Goal: Task Accomplishment & Management: Manage account settings

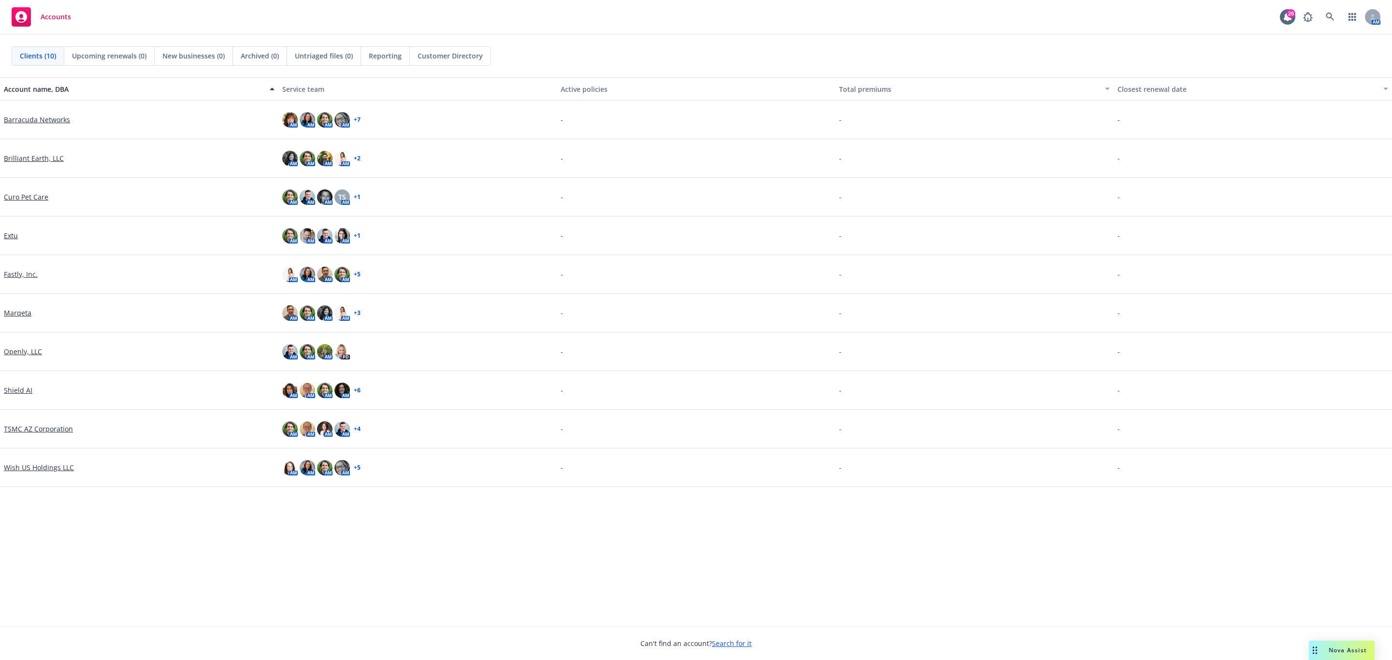
click at [13, 157] on link "Brilliant Earth, LLC" at bounding box center [34, 158] width 60 height 10
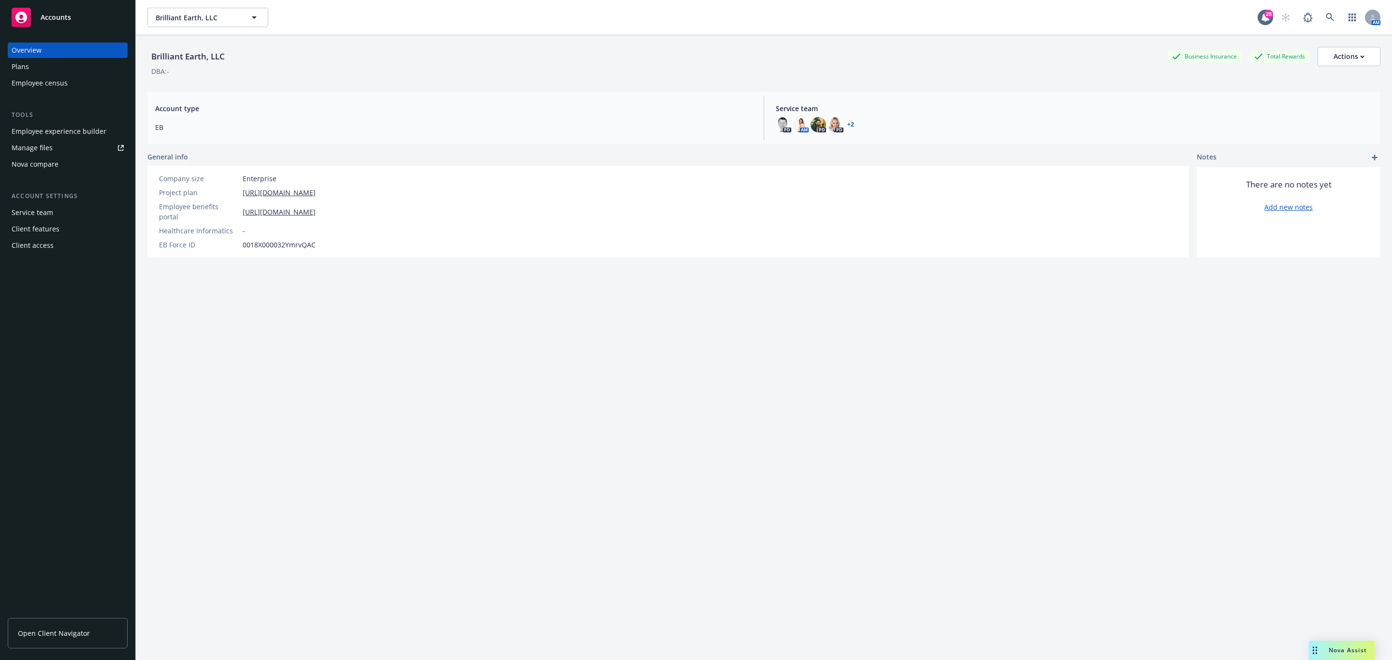
click at [34, 68] on div "Plans" at bounding box center [68, 66] width 112 height 15
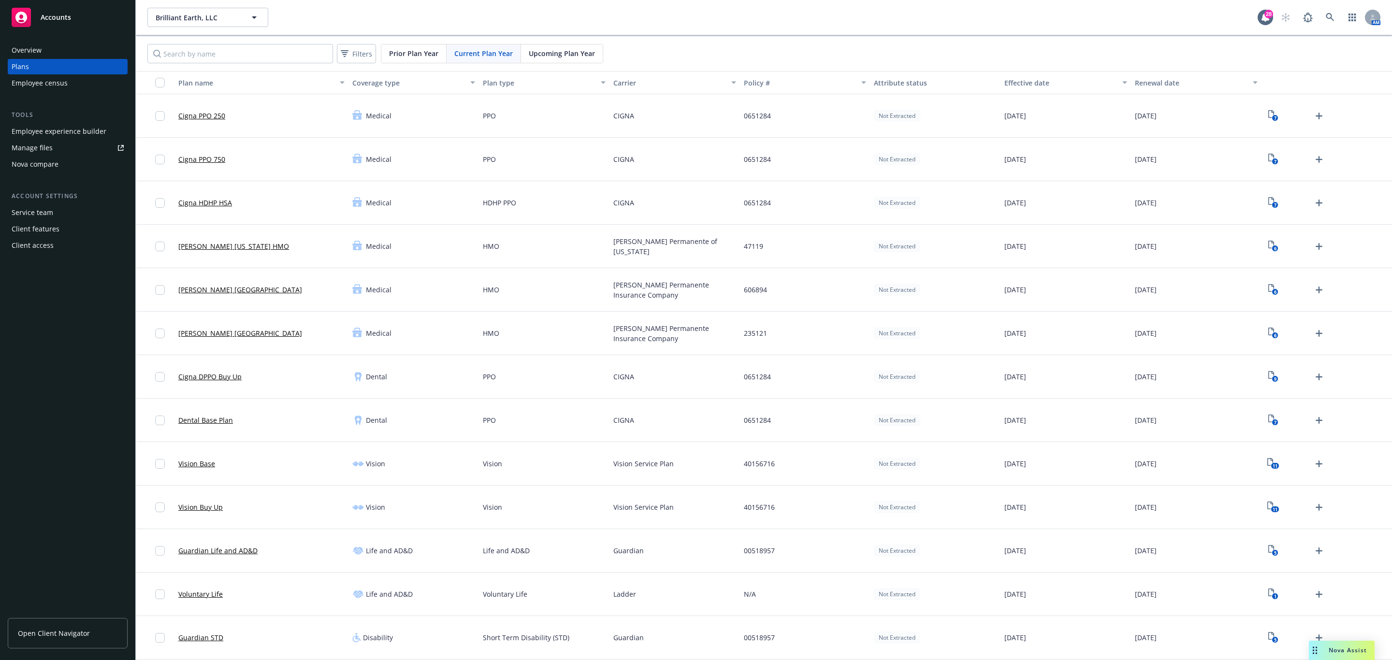
click at [569, 50] on span "Upcoming Plan Year" at bounding box center [562, 53] width 66 height 10
click at [1315, 464] on icon "Upload Plan Documents" at bounding box center [1318, 464] width 7 height 7
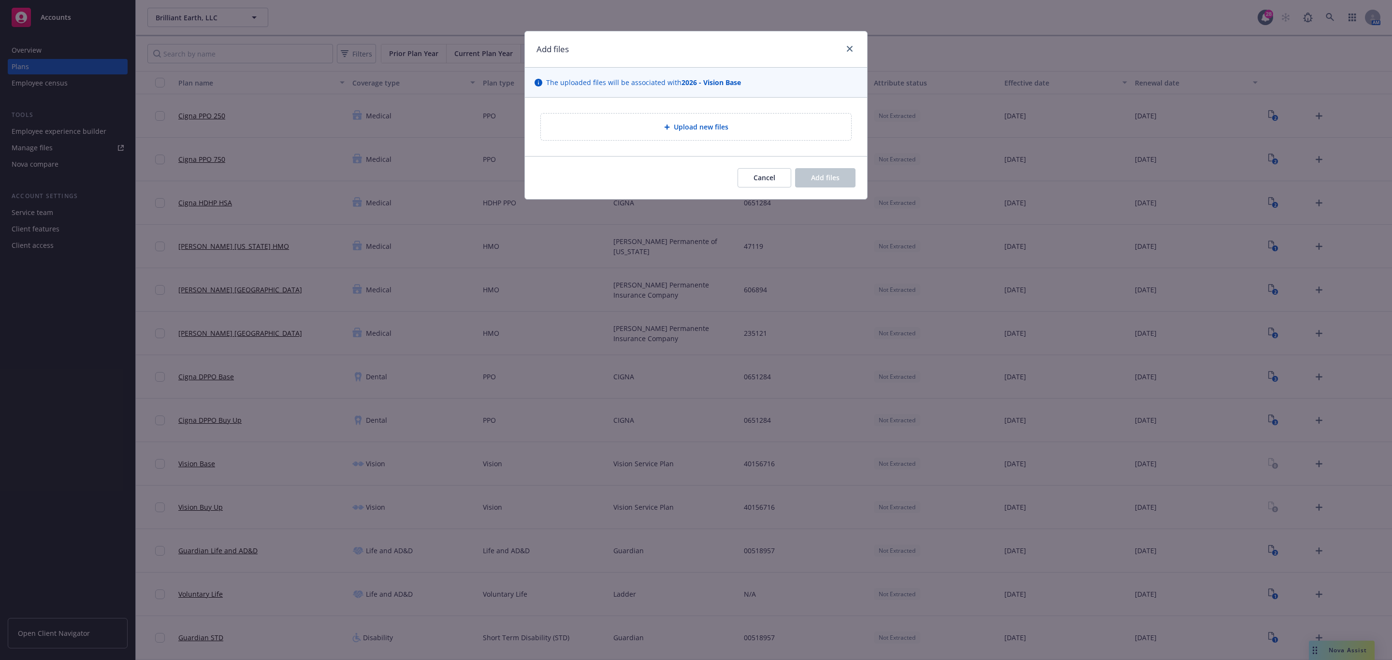
click at [730, 113] on div "Upload new files" at bounding box center [696, 127] width 342 height 58
click at [730, 122] on div "Upload new files" at bounding box center [695, 126] width 295 height 11
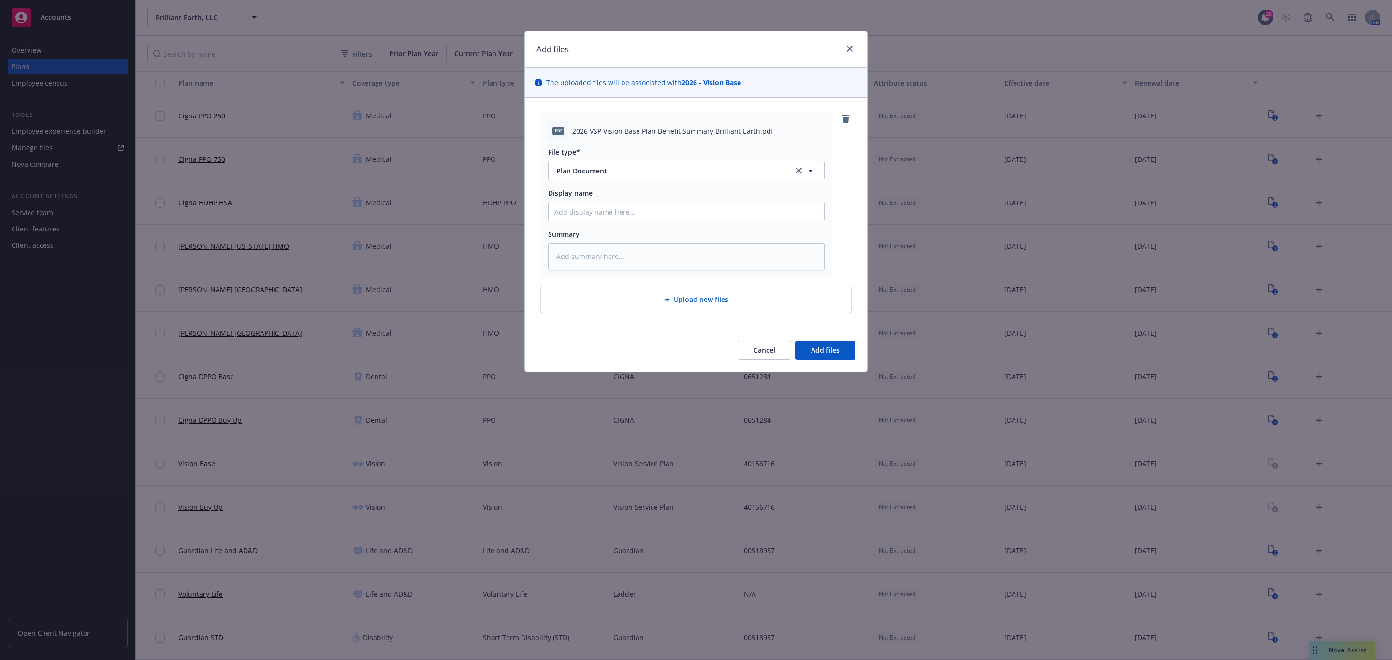
click at [839, 361] on div "Cancel Add files" at bounding box center [696, 350] width 342 height 43
click at [834, 348] on span "Add files" at bounding box center [825, 350] width 29 height 9
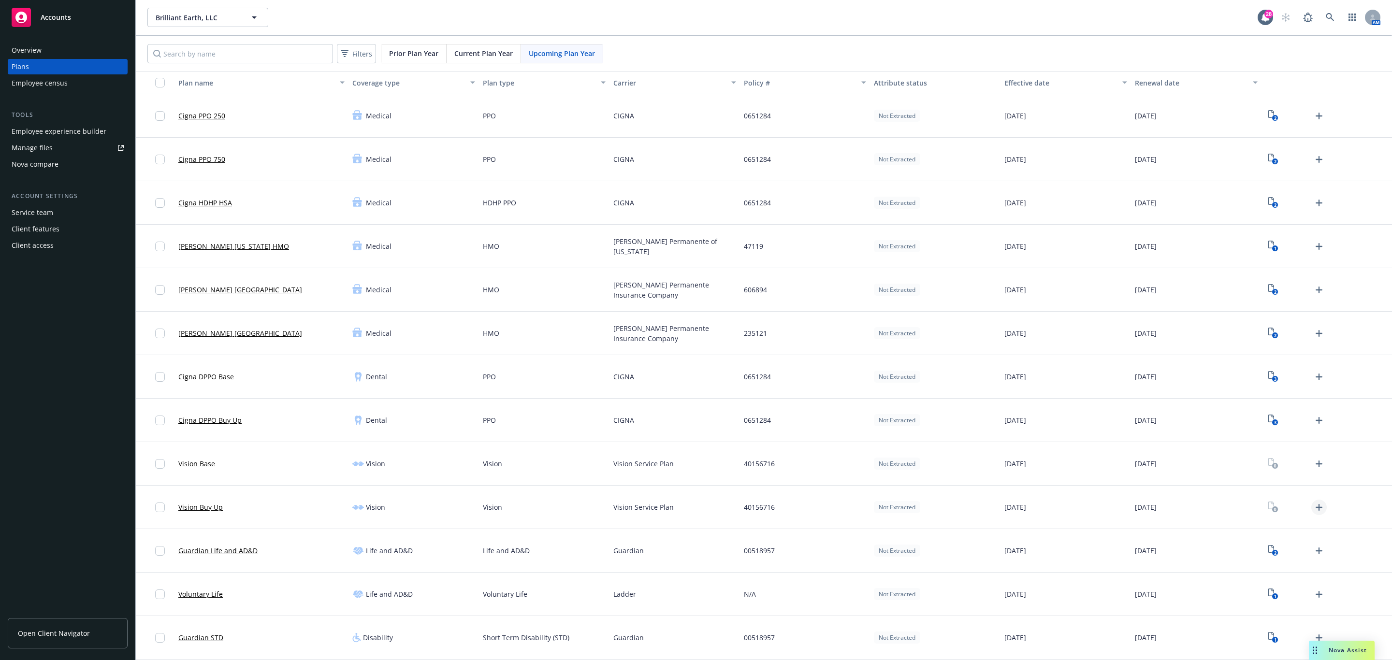
click at [1313, 509] on icon "Upload Plan Documents" at bounding box center [1319, 508] width 12 height 12
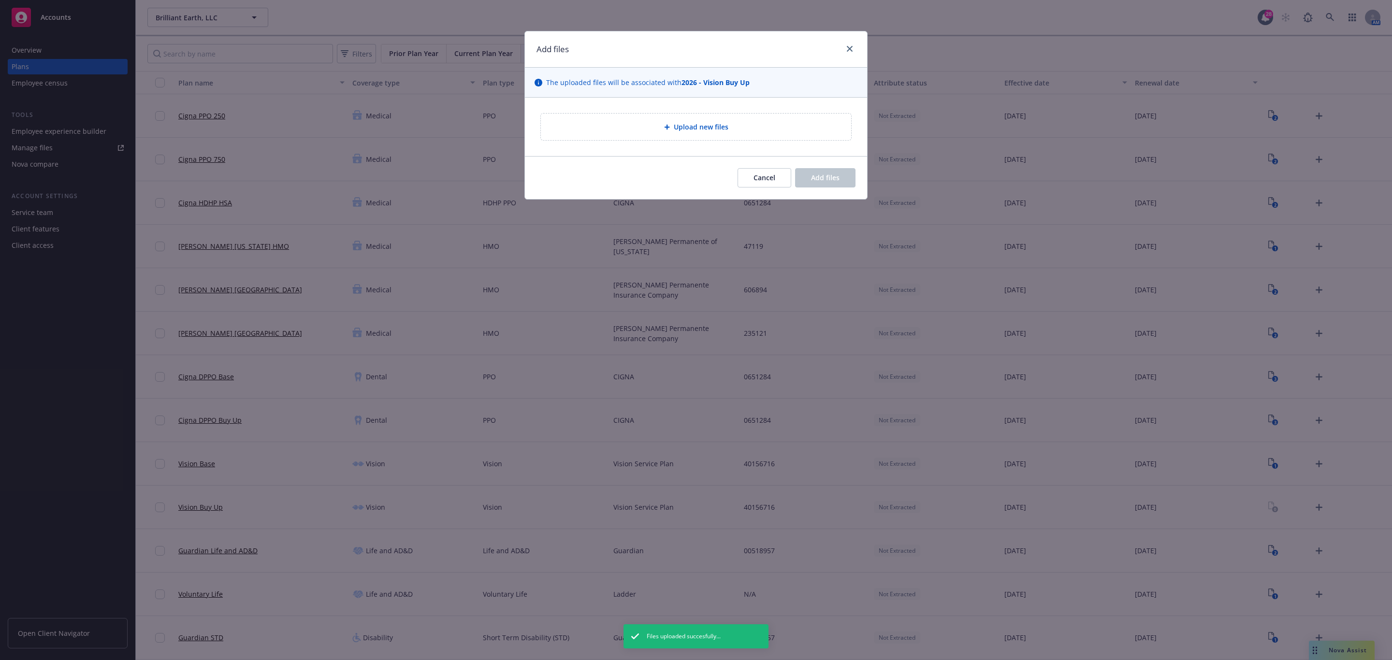
click at [720, 124] on span "Upload new files" at bounding box center [701, 127] width 55 height 10
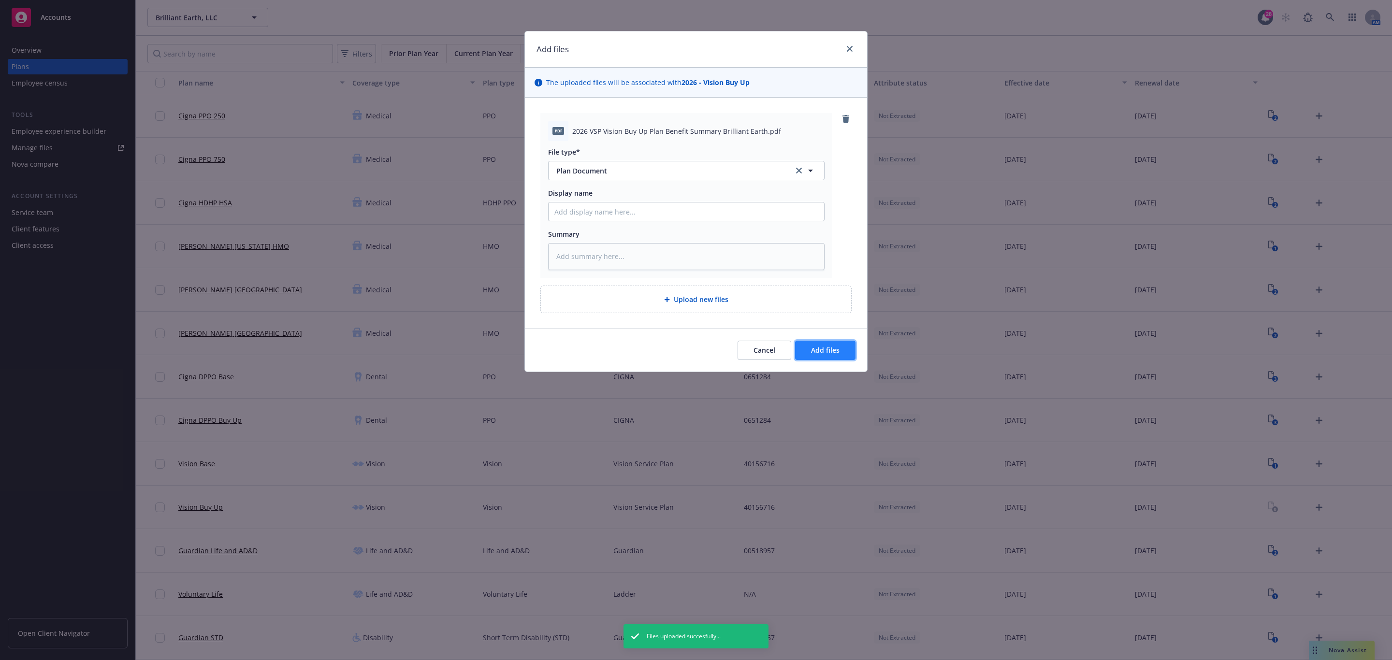
click at [799, 344] on button "Add files" at bounding box center [825, 350] width 60 height 19
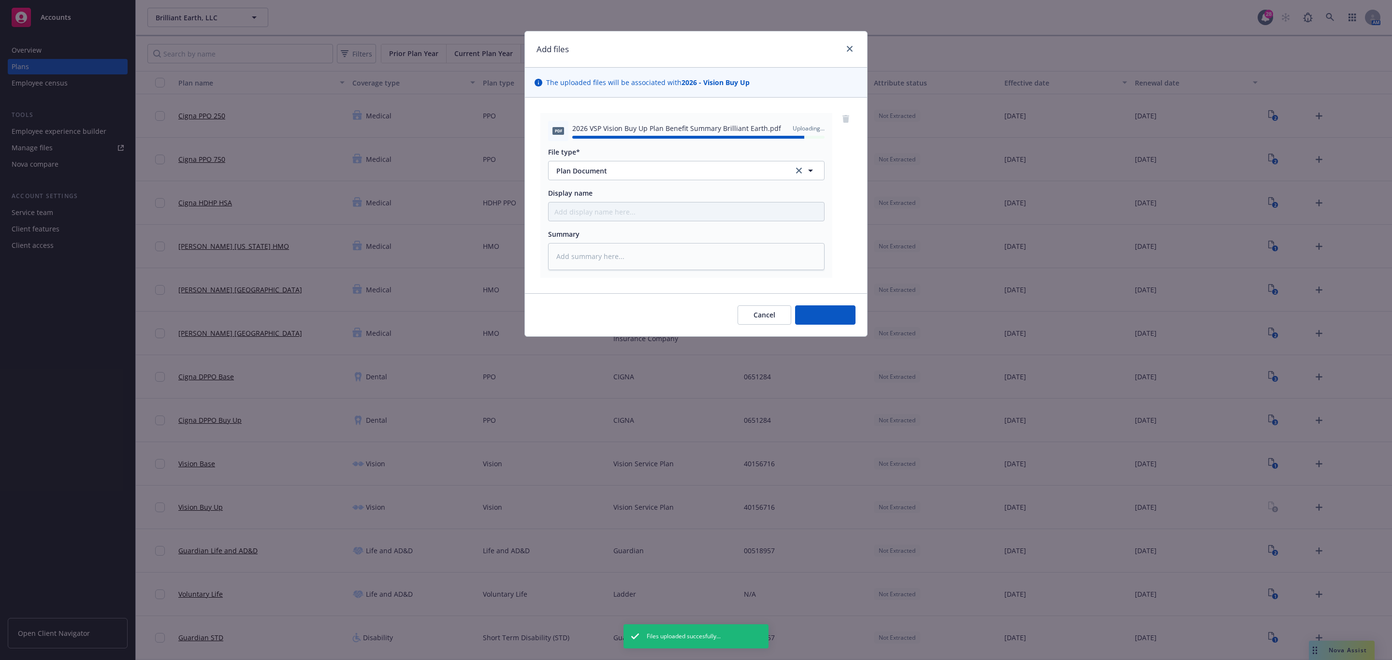
type textarea "x"
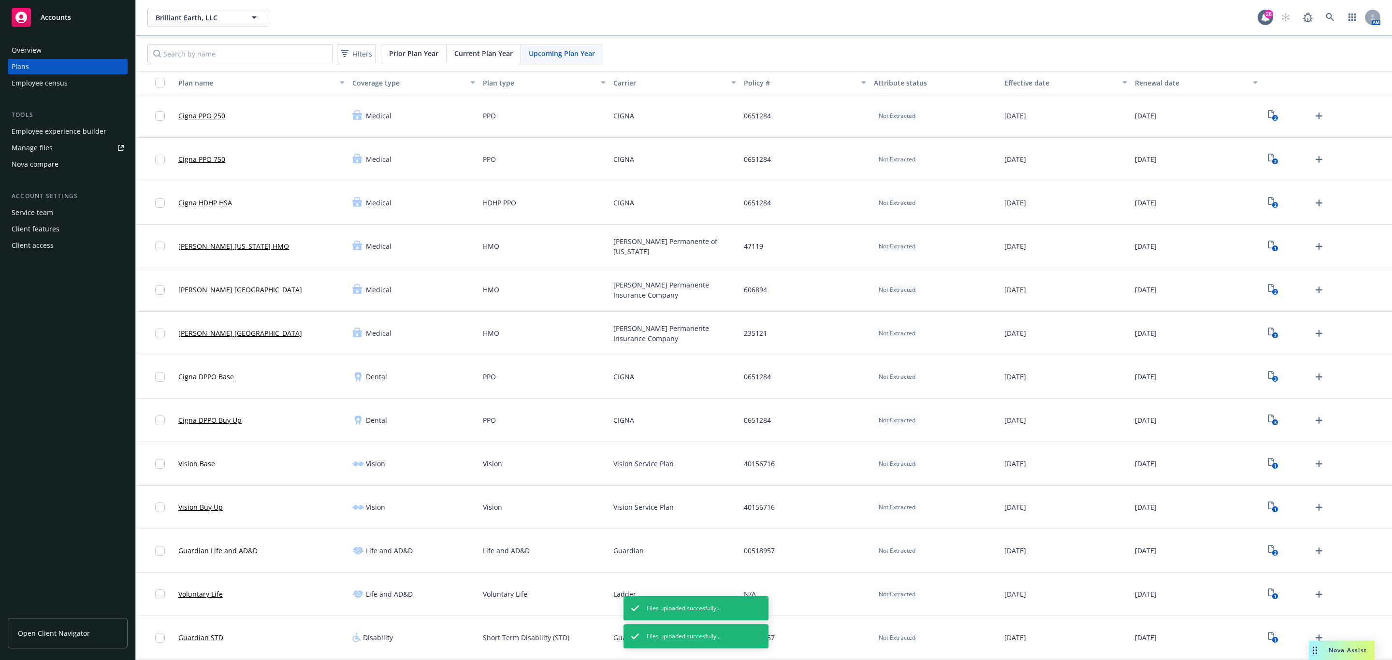
click at [64, 128] on div "Employee experience builder" at bounding box center [59, 131] width 95 height 15
click at [1261, 464] on div "1" at bounding box center [1326, 463] width 130 height 43
click at [1268, 463] on icon "1" at bounding box center [1273, 463] width 10 height 11
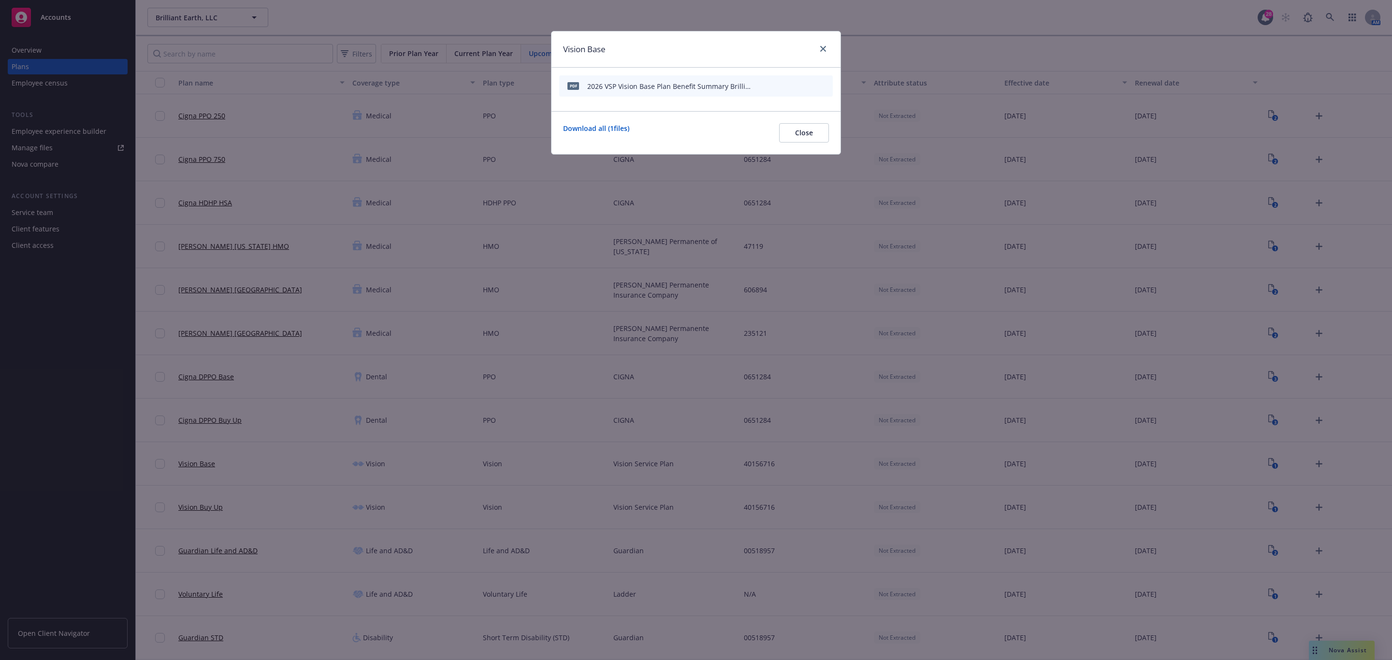
click at [805, 87] on icon "preview file" at bounding box center [808, 85] width 9 height 7
click at [790, 125] on button "Close" at bounding box center [804, 132] width 50 height 19
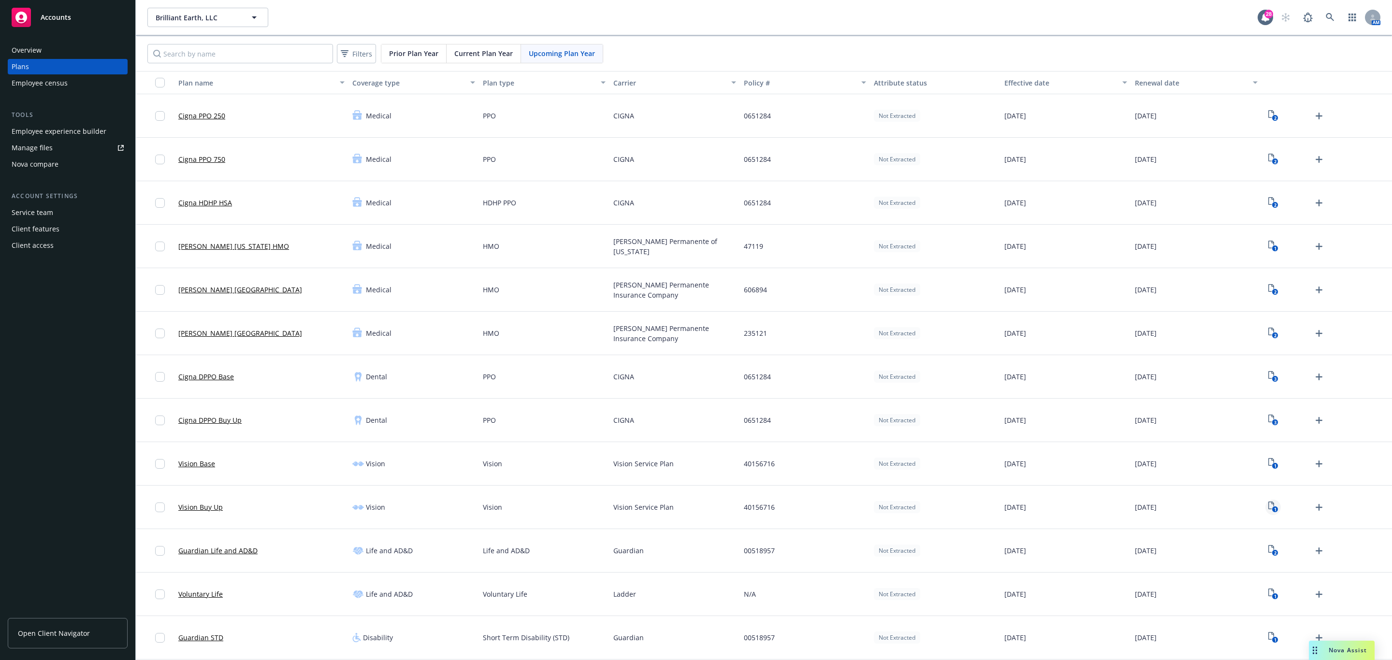
click at [1268, 506] on icon "1" at bounding box center [1273, 507] width 10 height 11
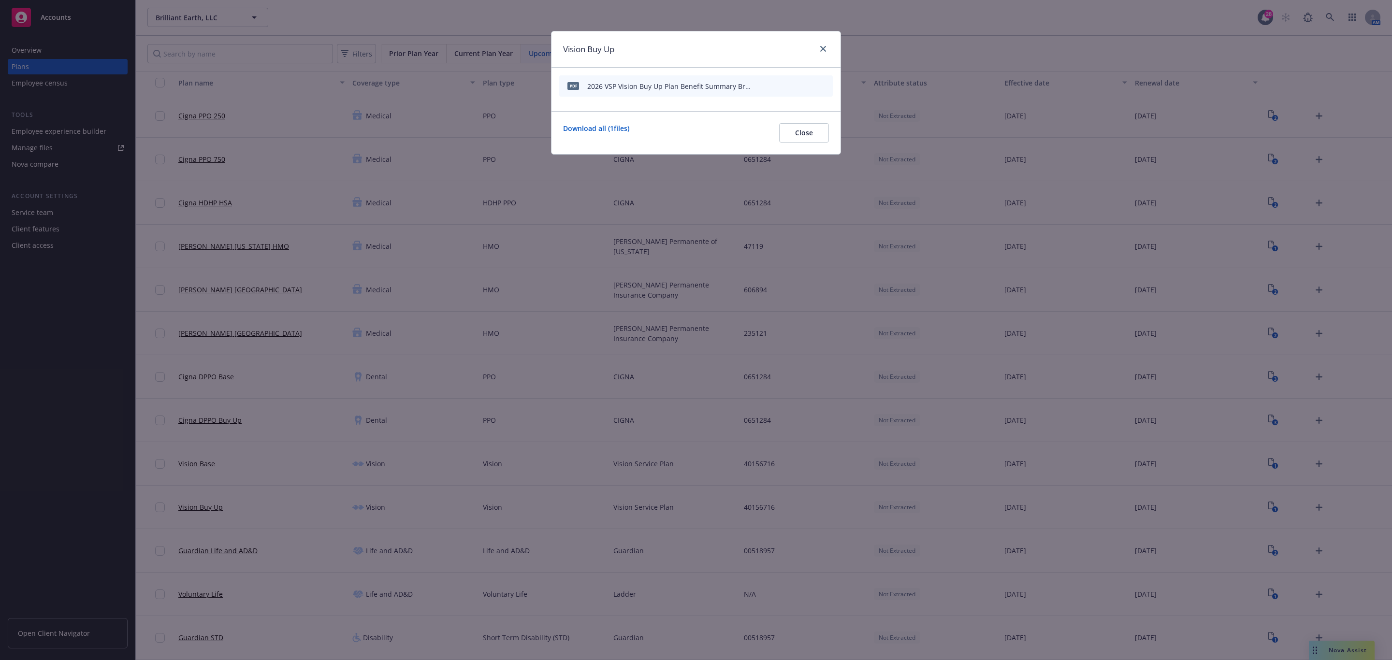
click at [805, 83] on icon "preview file" at bounding box center [808, 85] width 9 height 7
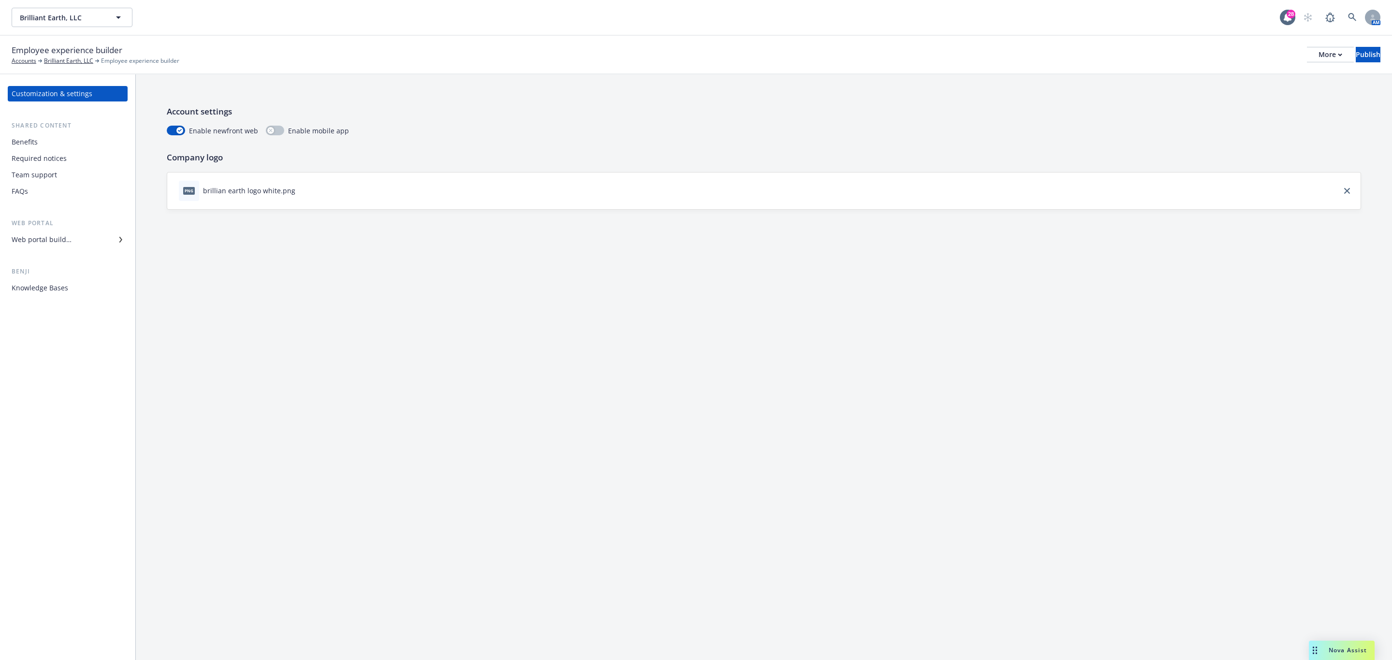
click at [71, 240] on div "Web portal builder" at bounding box center [68, 239] width 112 height 15
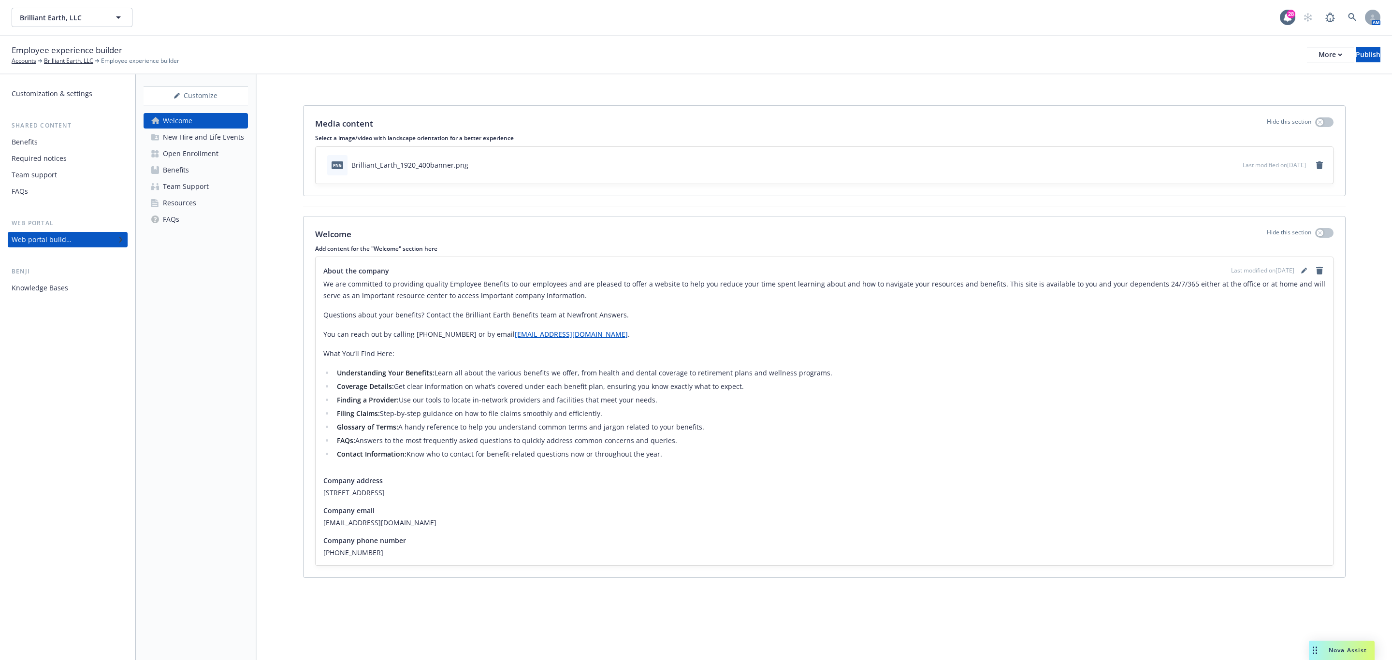
click at [204, 167] on link "Benefits" at bounding box center [196, 169] width 104 height 15
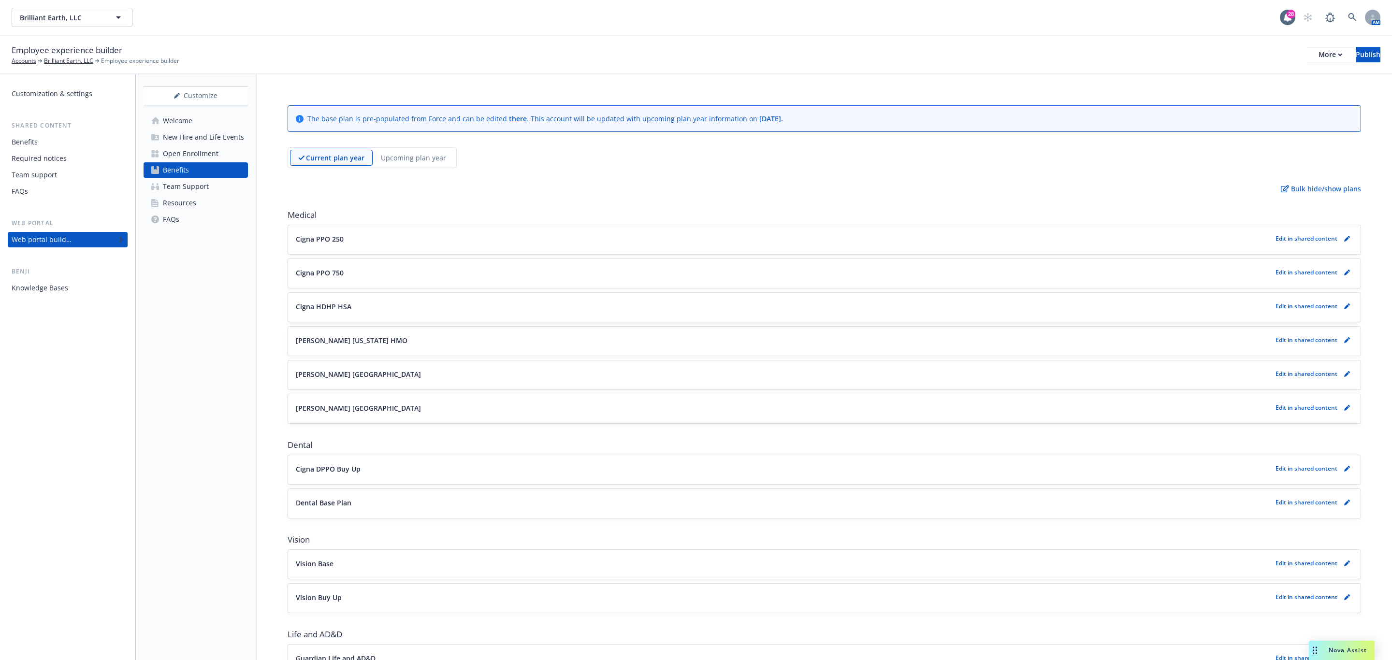
click at [212, 154] on div "Open Enrollment" at bounding box center [191, 153] width 56 height 15
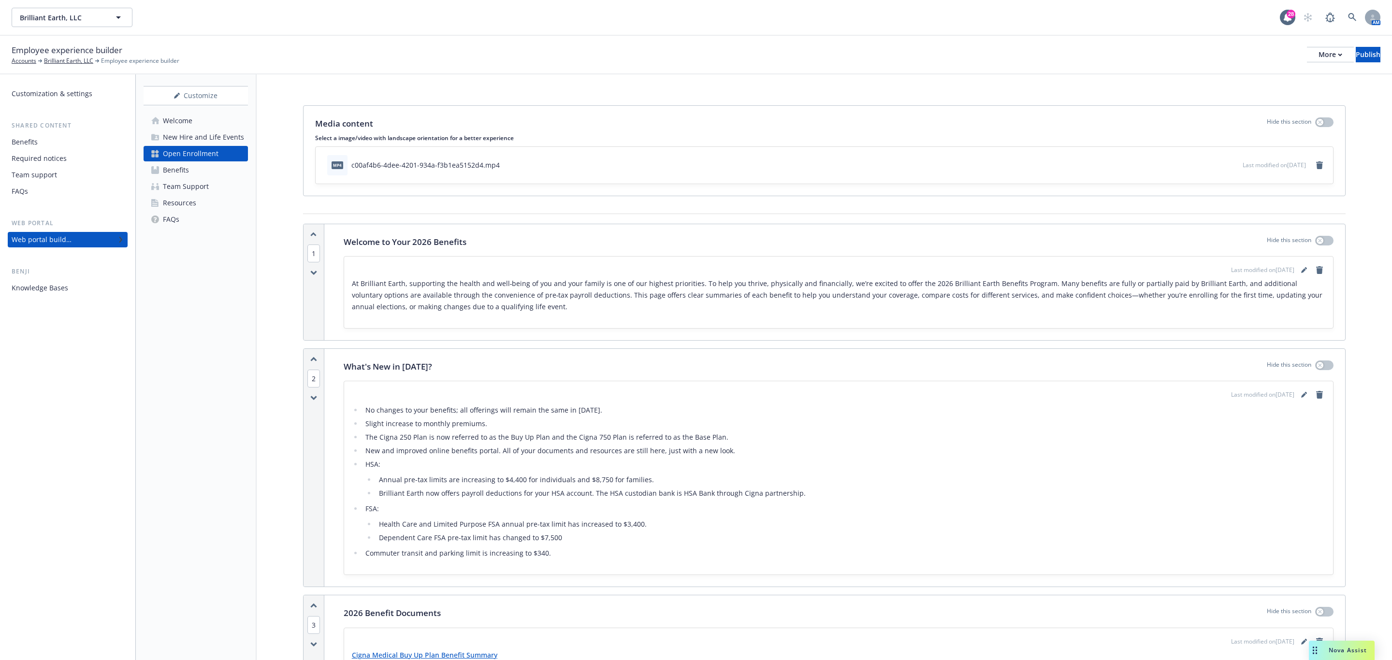
scroll to position [362, 0]
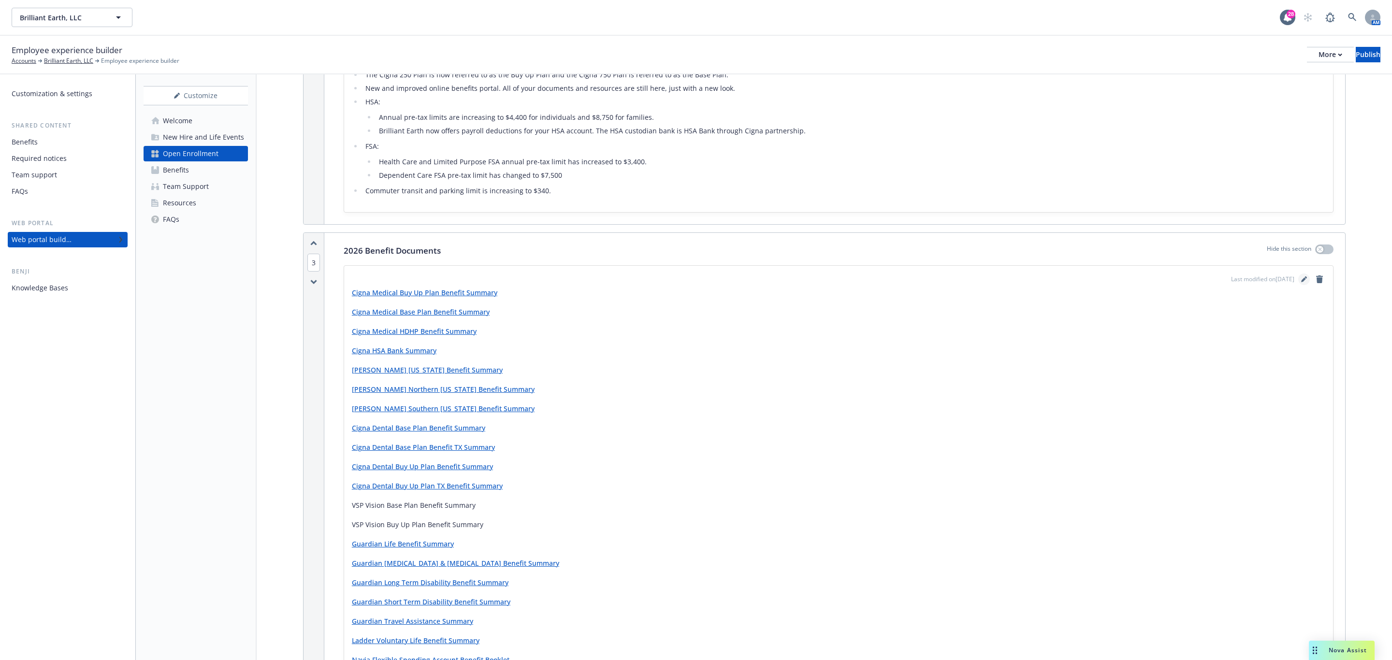
click at [1301, 280] on icon "editPencil" at bounding box center [1304, 279] width 6 height 6
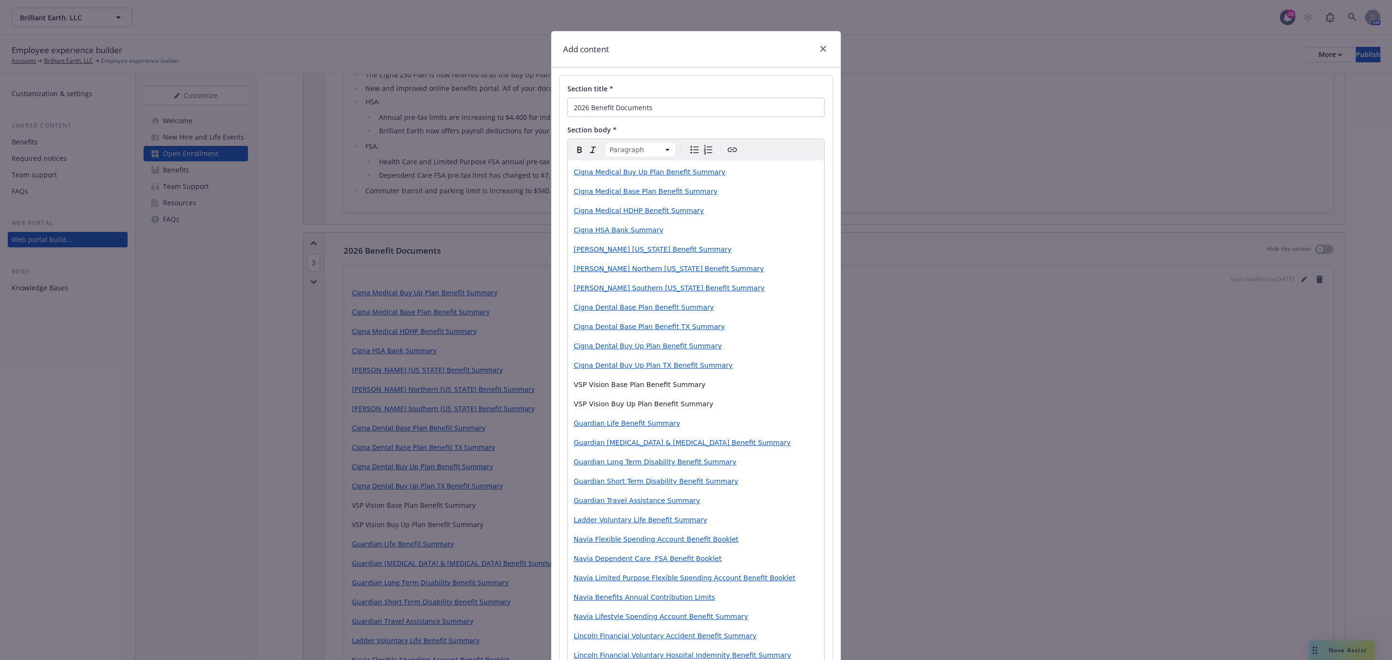
click at [676, 389] on p "VSP Vision Base Plan Benefit Summary" at bounding box center [696, 385] width 245 height 12
click at [734, 153] on button "Create link" at bounding box center [732, 150] width 14 height 14
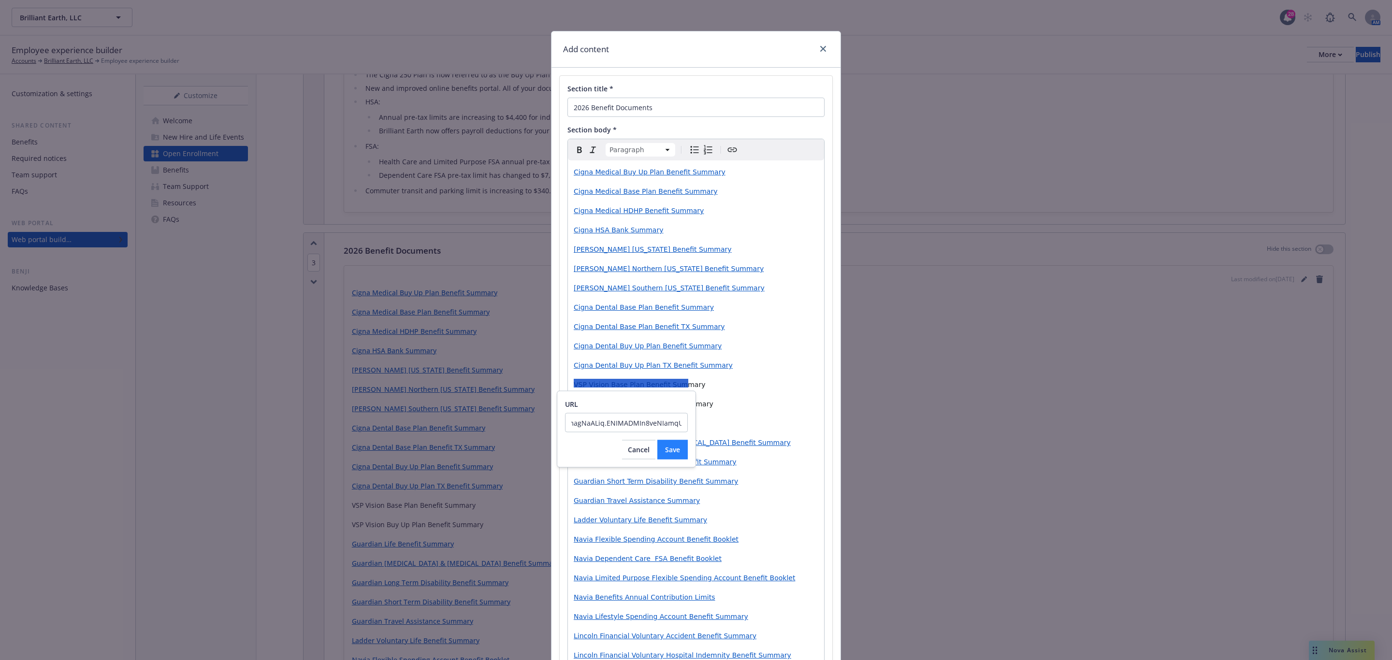
type input "[URL][DOMAIN_NAME].."
click at [679, 457] on button "Save" at bounding box center [672, 449] width 30 height 19
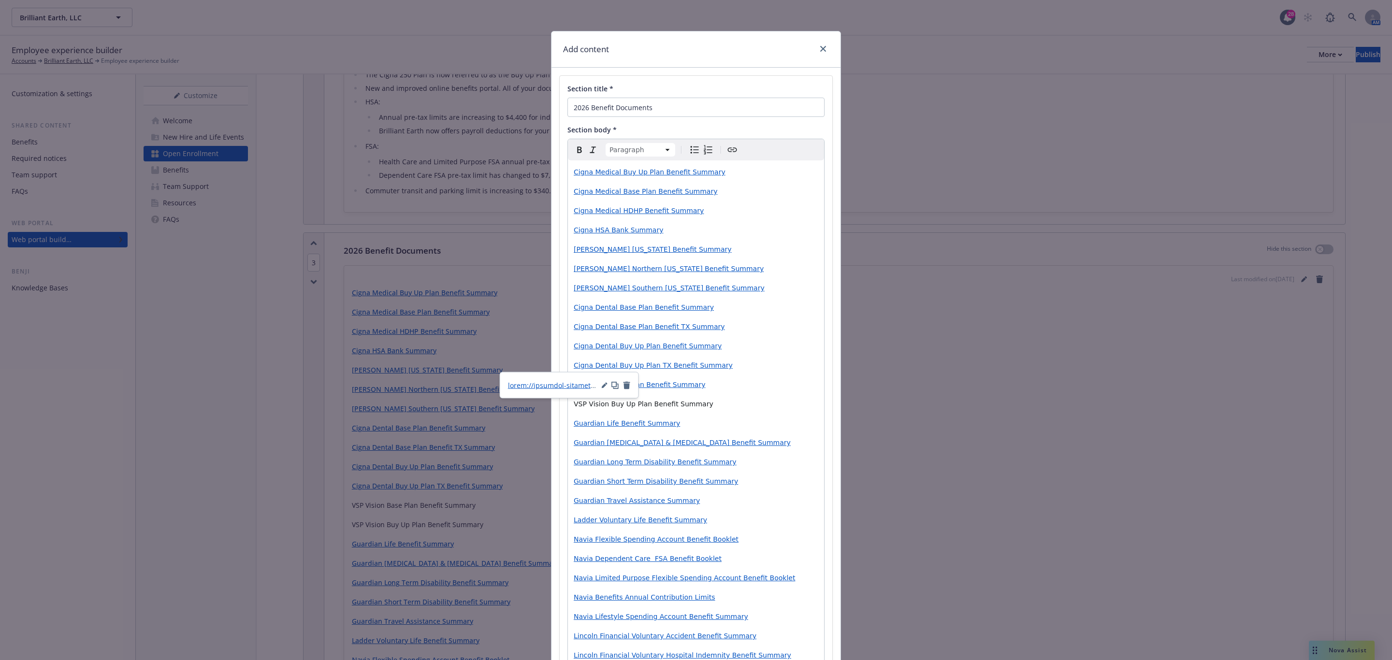
click at [748, 363] on p "Cigna Dental Buy Up Plan TX Benefit Summary" at bounding box center [696, 366] width 245 height 12
click at [661, 406] on span "VSP Vision Buy Up Plan Benefit Summary" at bounding box center [644, 404] width 140 height 8
click at [738, 153] on div "Paragraph Paragraph Heading 1 Heading 2 Heading 3 Heading 4 Heading 5 Heading 6" at bounding box center [696, 149] width 256 height 21
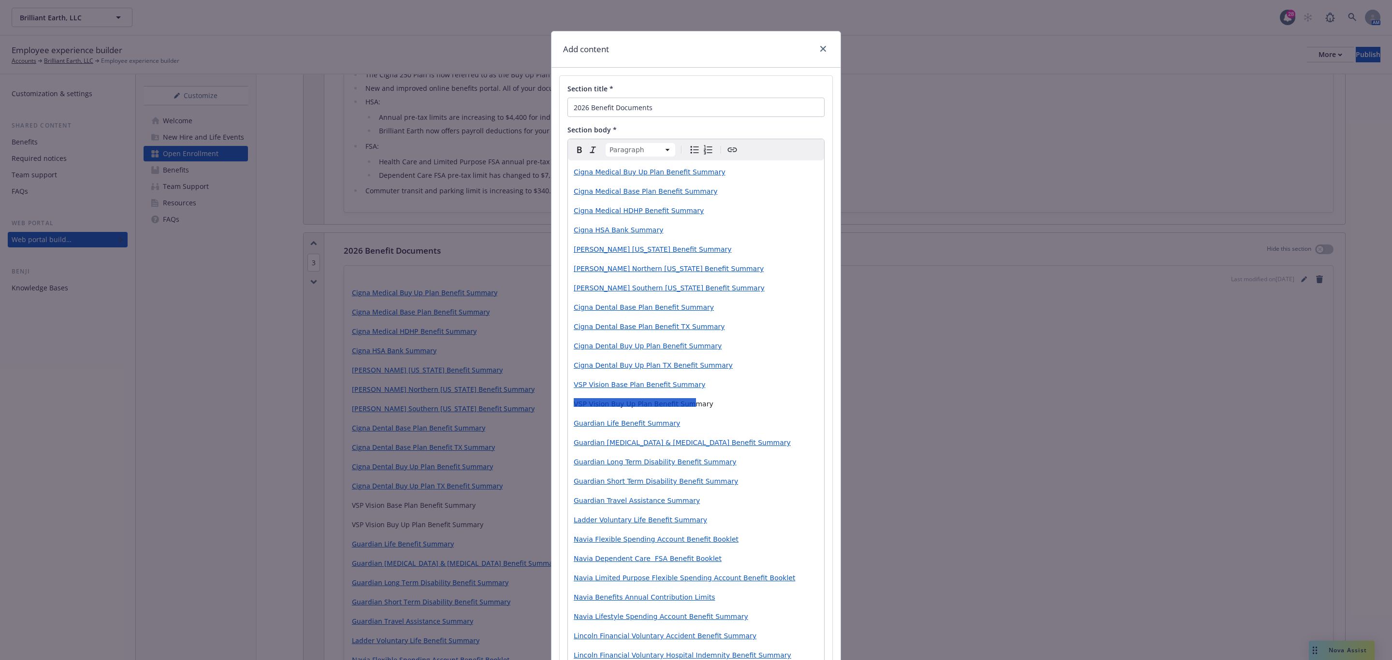
click at [734, 154] on button "Create link" at bounding box center [732, 150] width 14 height 14
type input "[URL][DOMAIN_NAME].."
click at [678, 474] on span "Save" at bounding box center [676, 468] width 15 height 9
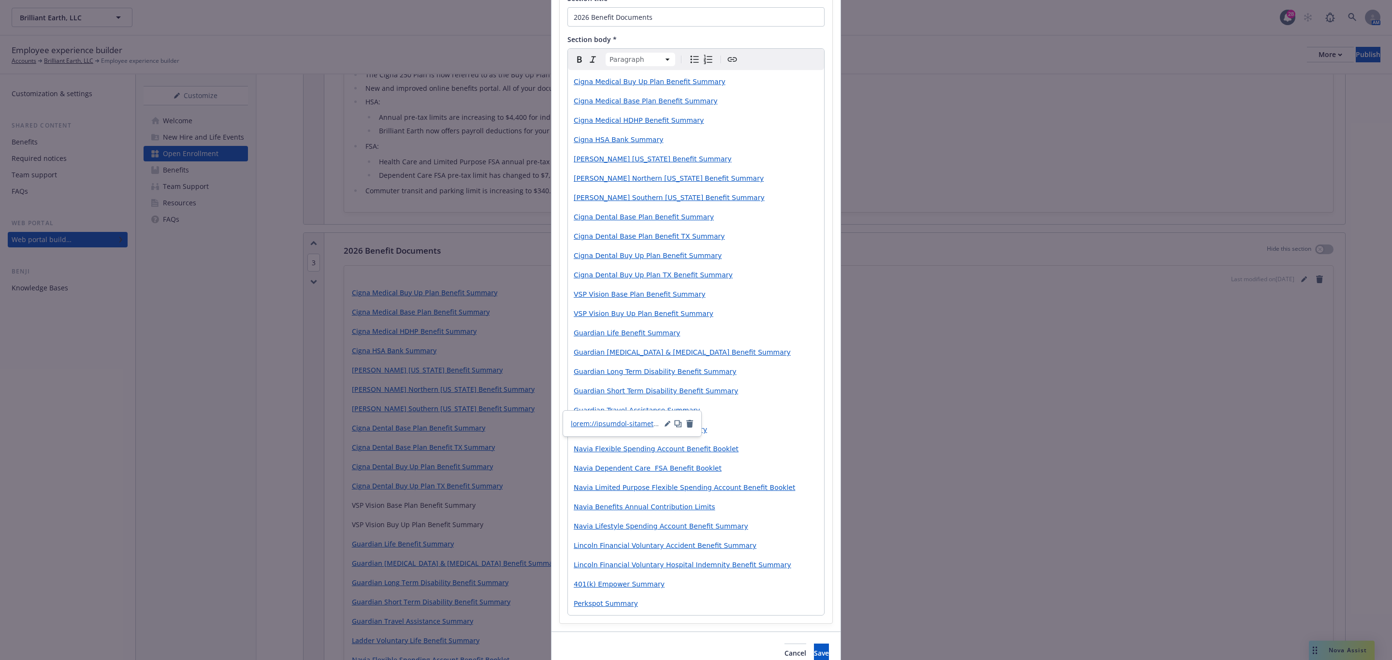
scroll to position [138, 0]
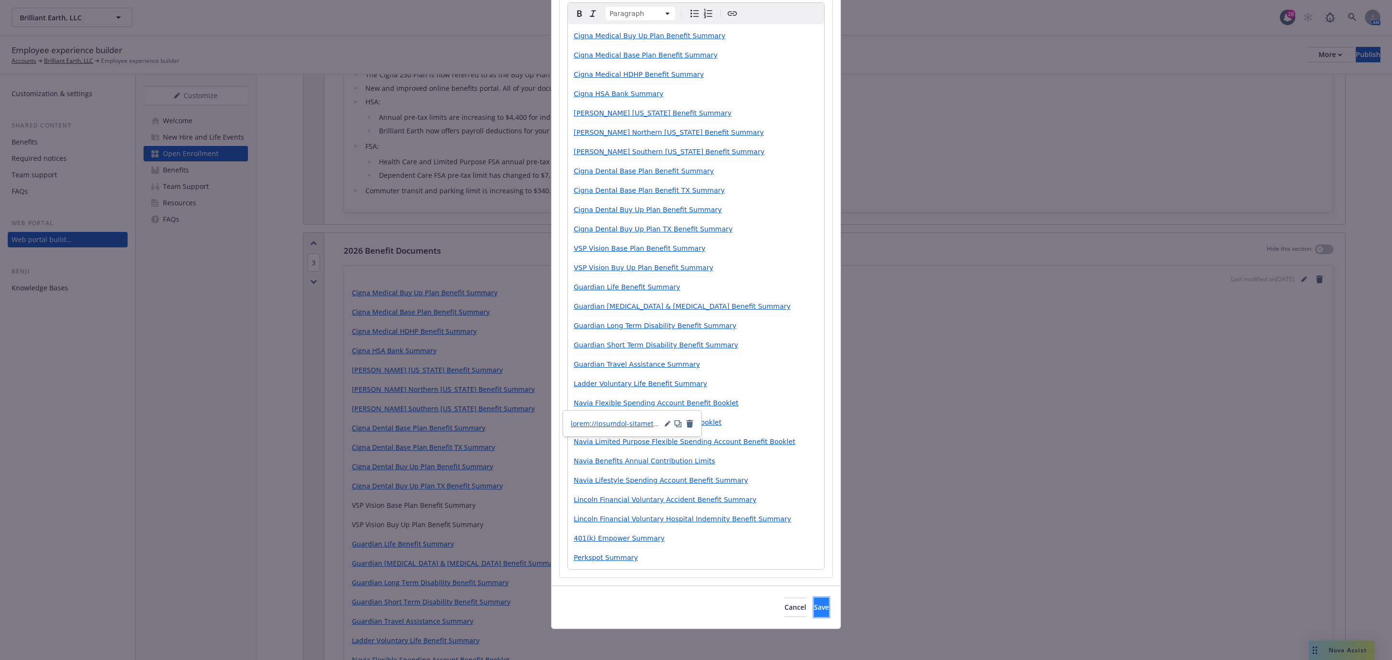
click at [814, 607] on span "Save" at bounding box center [821, 607] width 15 height 9
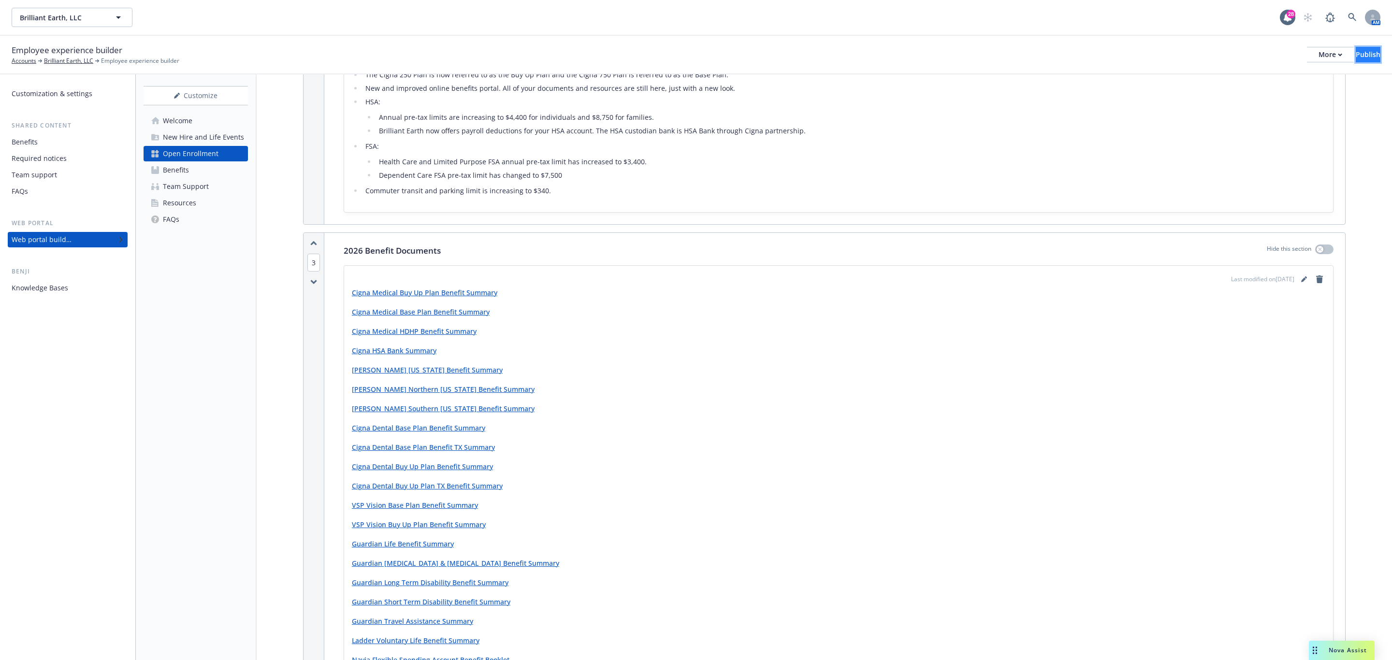
click at [1355, 51] on button "Publish" at bounding box center [1367, 54] width 25 height 15
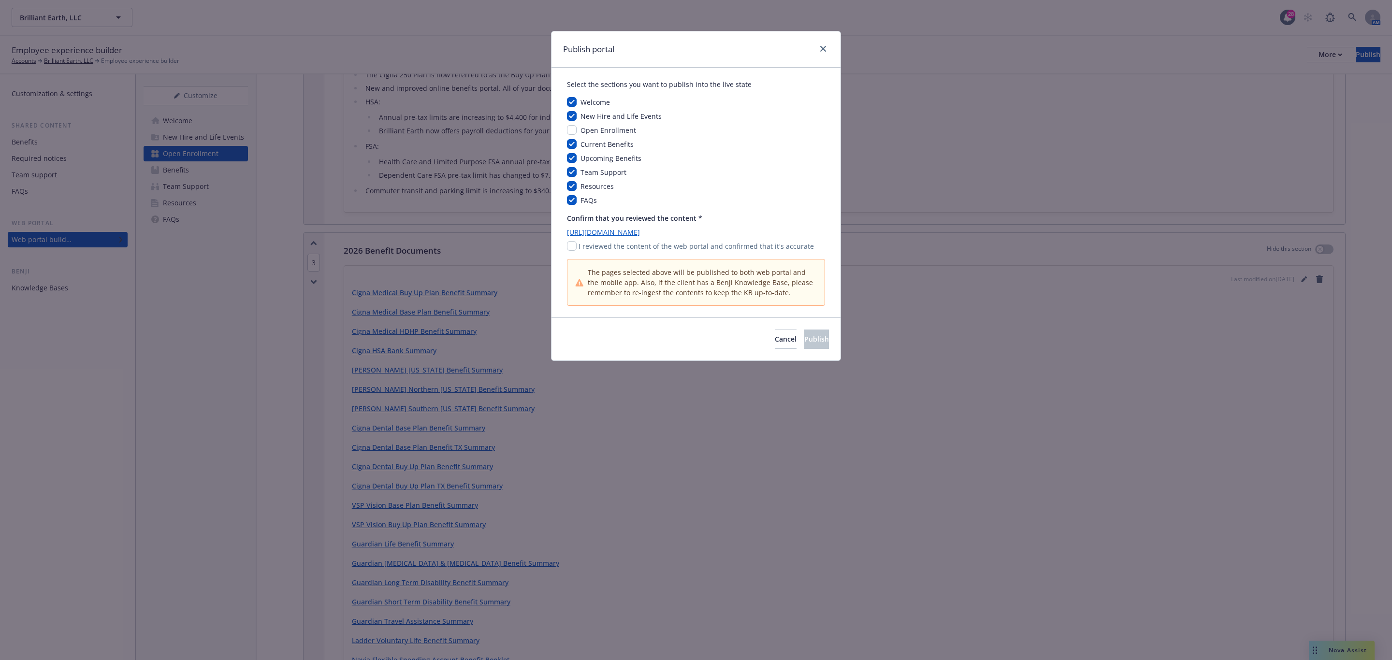
click at [583, 251] on p "I reviewed the content of the web portal and confirmed that it's accurate" at bounding box center [695, 246] width 235 height 10
click at [573, 250] on input "checkbox" at bounding box center [572, 246] width 10 height 10
checkbox input "true"
click at [818, 339] on button "Publish" at bounding box center [816, 339] width 25 height 19
